Goal: Task Accomplishment & Management: Use online tool/utility

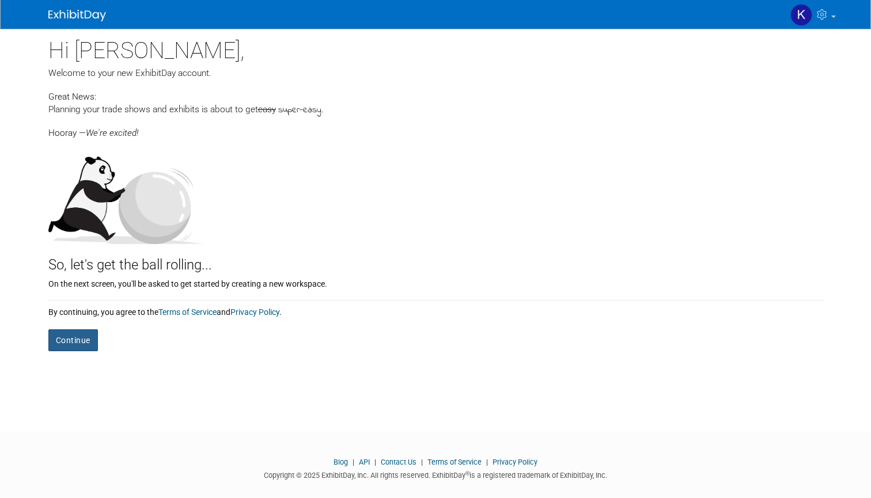
click at [82, 335] on button "Continue" at bounding box center [73, 340] width 50 height 22
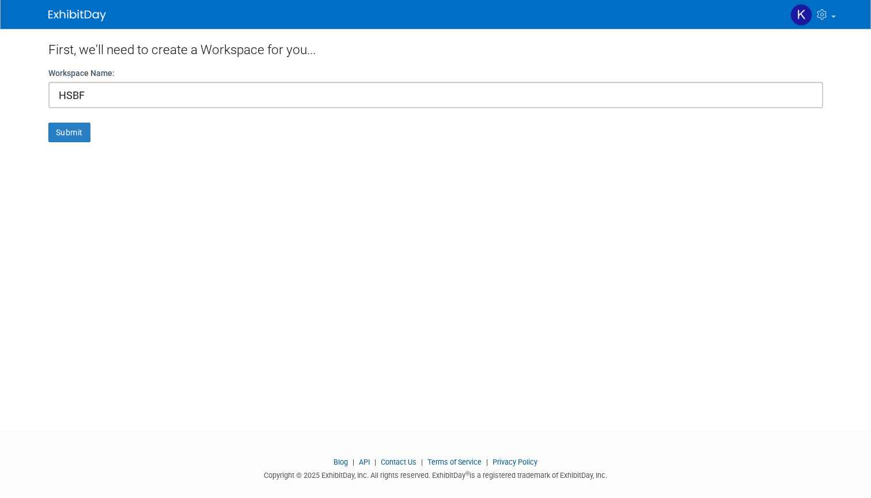
type input "HSBF"
click at [69, 132] on button "Submit" at bounding box center [69, 133] width 42 height 20
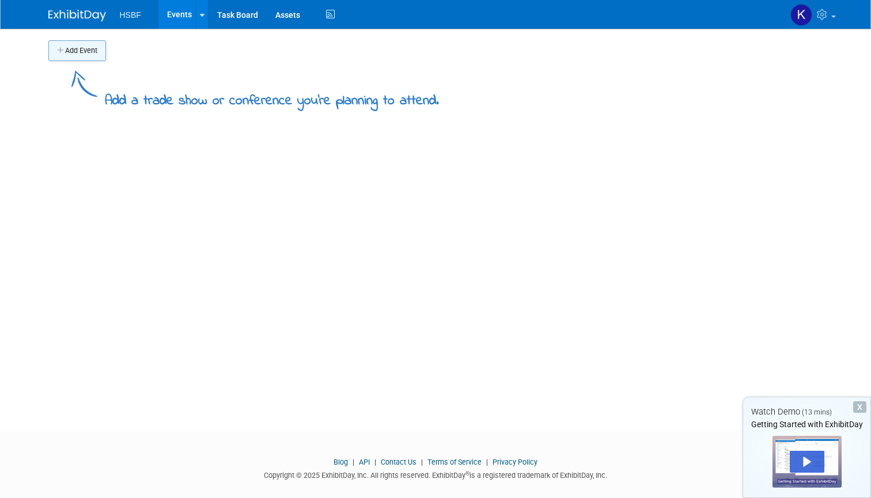
click at [81, 44] on button "Add Event" at bounding box center [77, 50] width 58 height 21
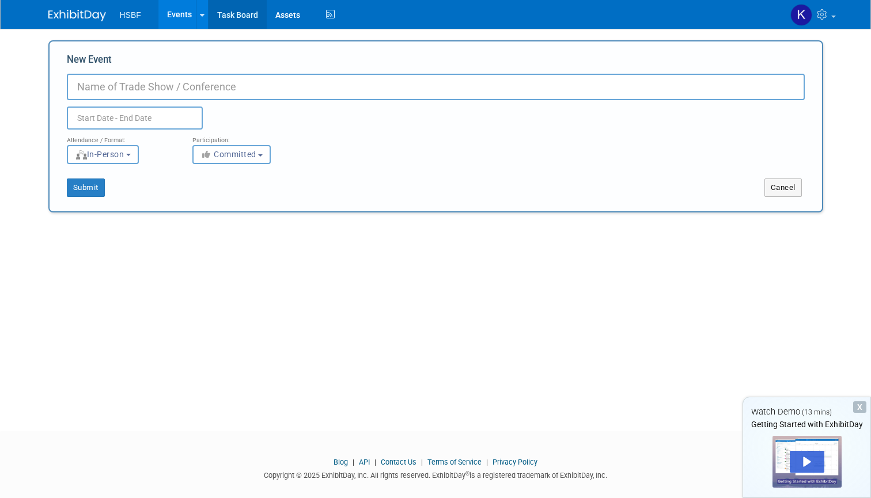
click at [234, 20] on link "Task Board" at bounding box center [237, 14] width 58 height 29
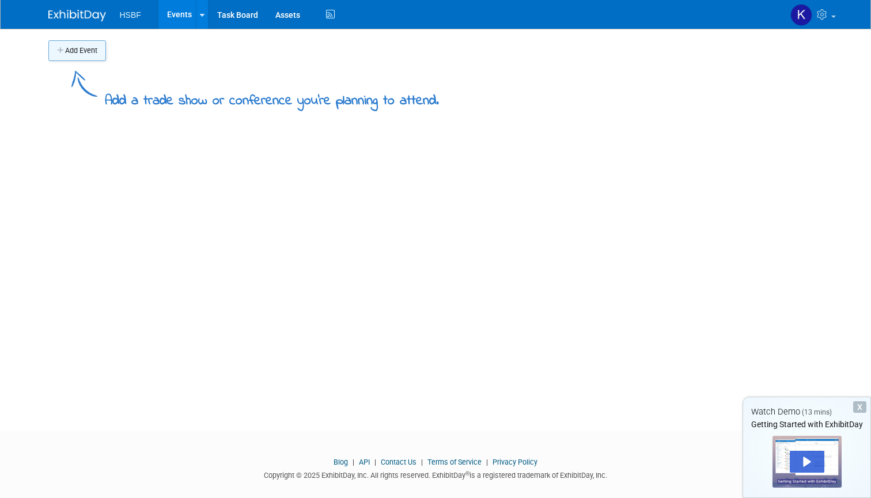
click at [85, 43] on button "Add Event" at bounding box center [77, 50] width 58 height 21
